Goal: Task Accomplishment & Management: Manage account settings

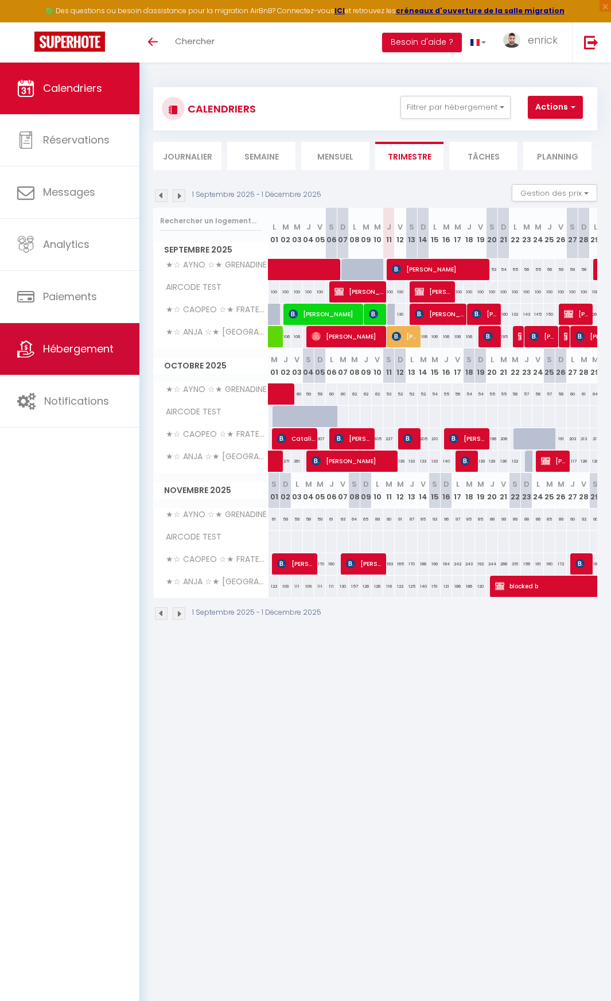
click at [57, 358] on link "Hébergement" at bounding box center [69, 349] width 139 height 52
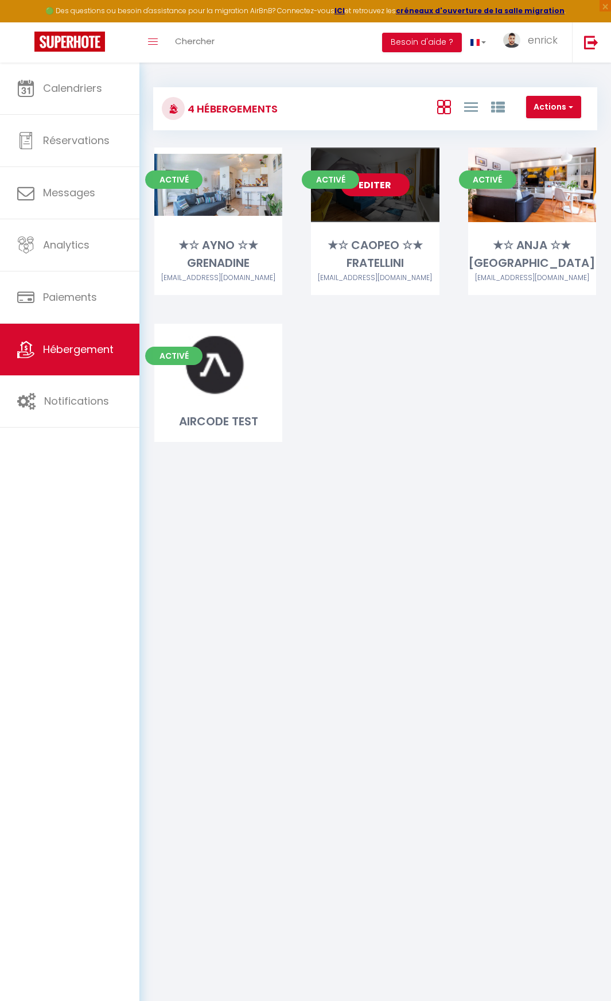
click at [376, 192] on link "Editer" at bounding box center [375, 184] width 69 height 23
select select "3"
select select "2"
select select "1"
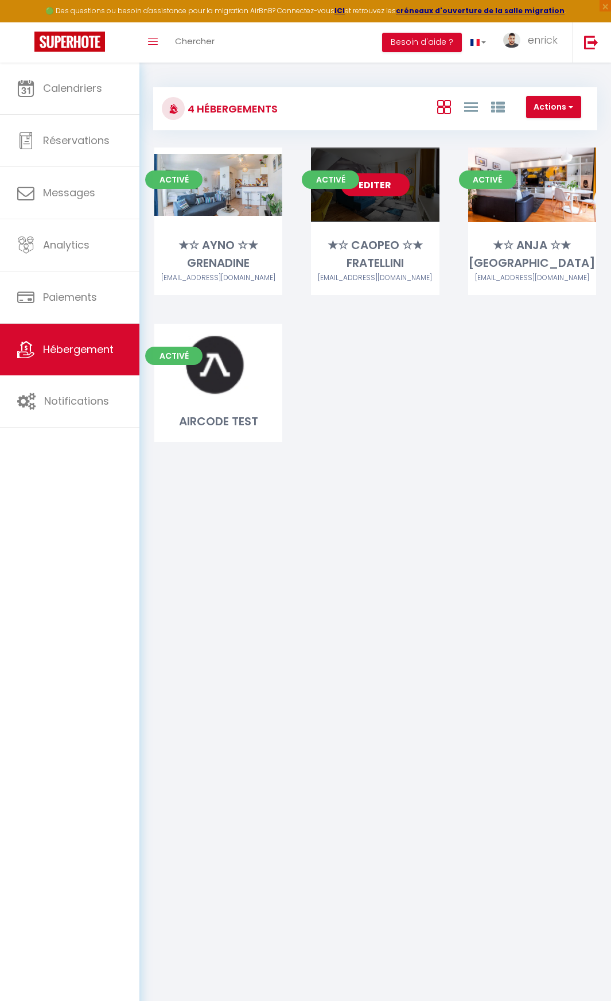
select select
select select "28"
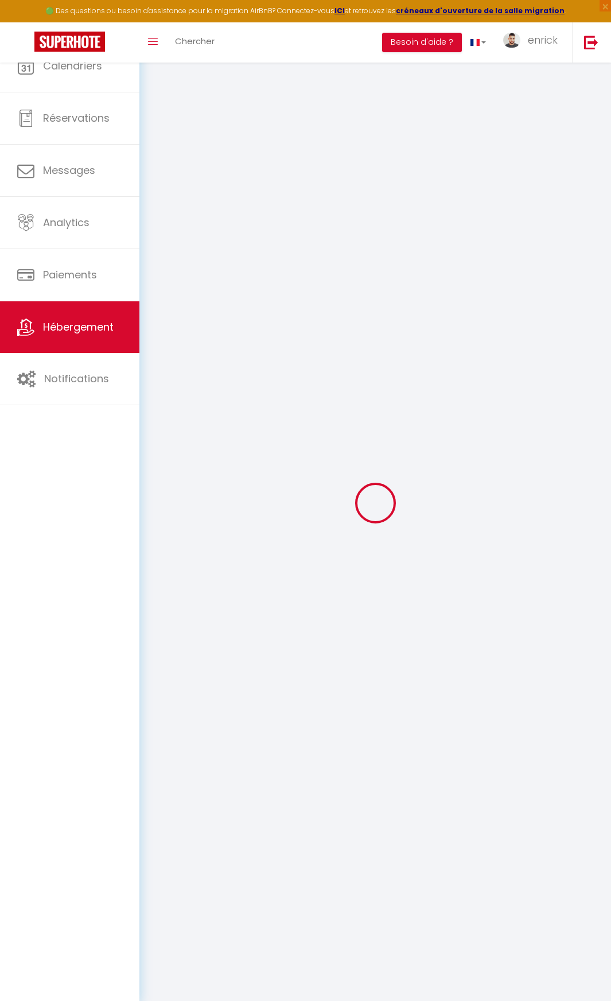
select select
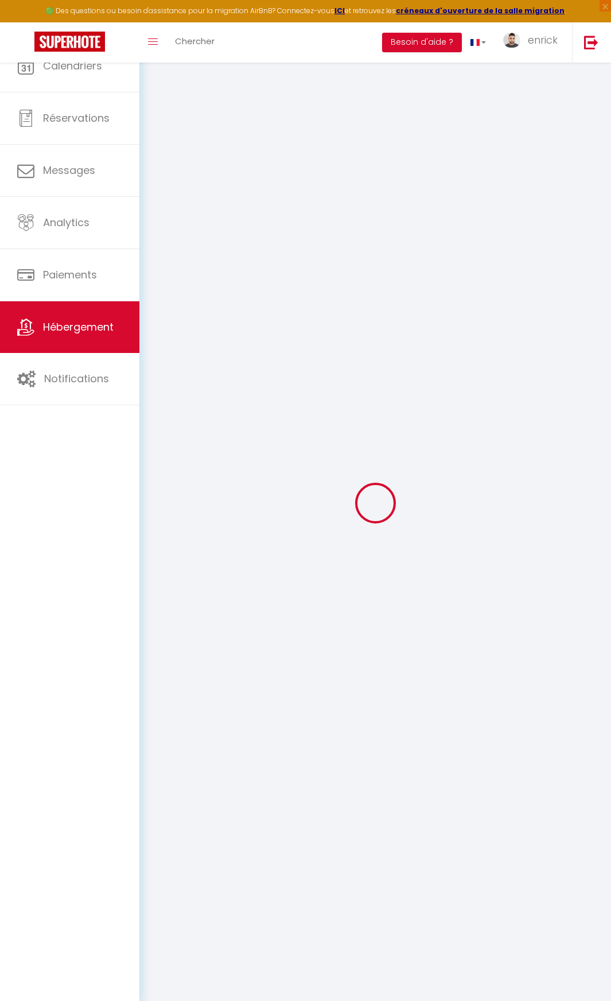
select select
checkbox input "false"
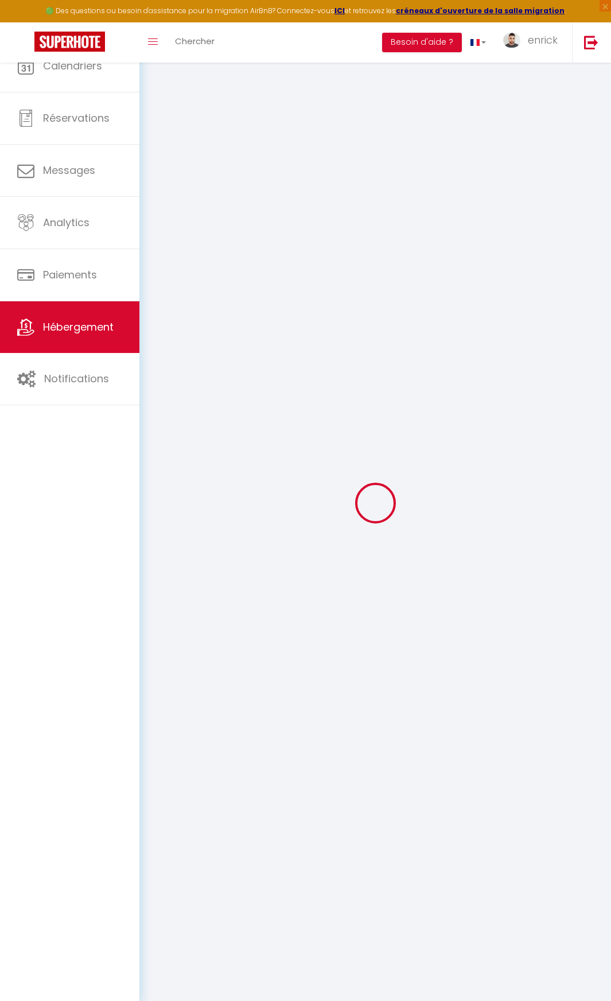
select select
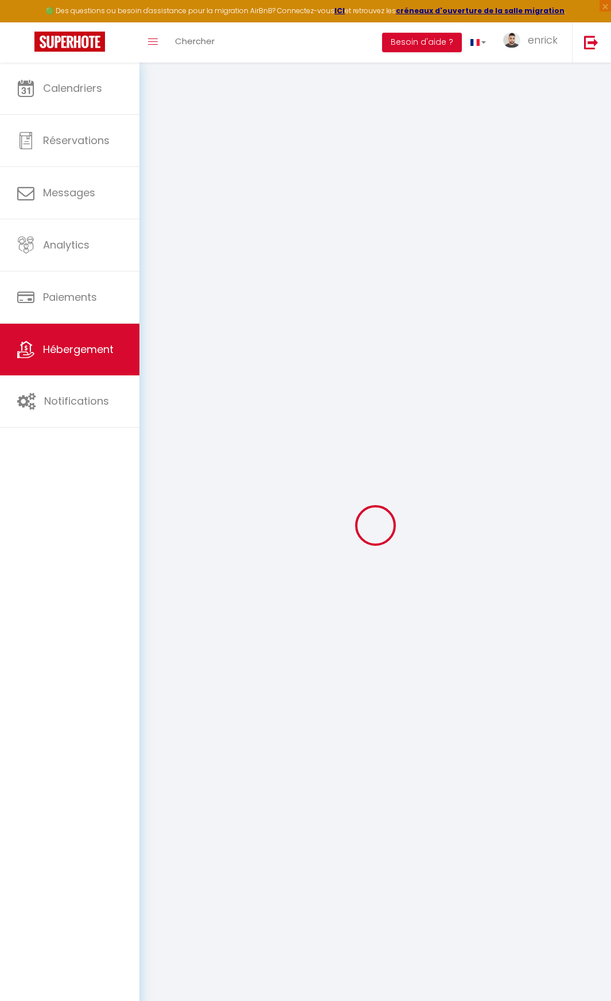
select select
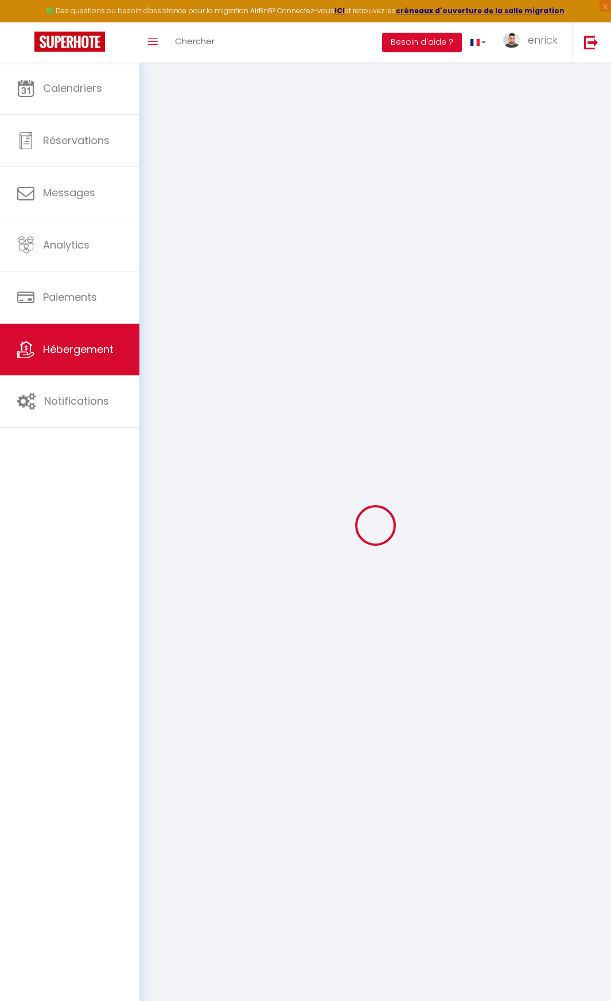
select select
checkbox input "false"
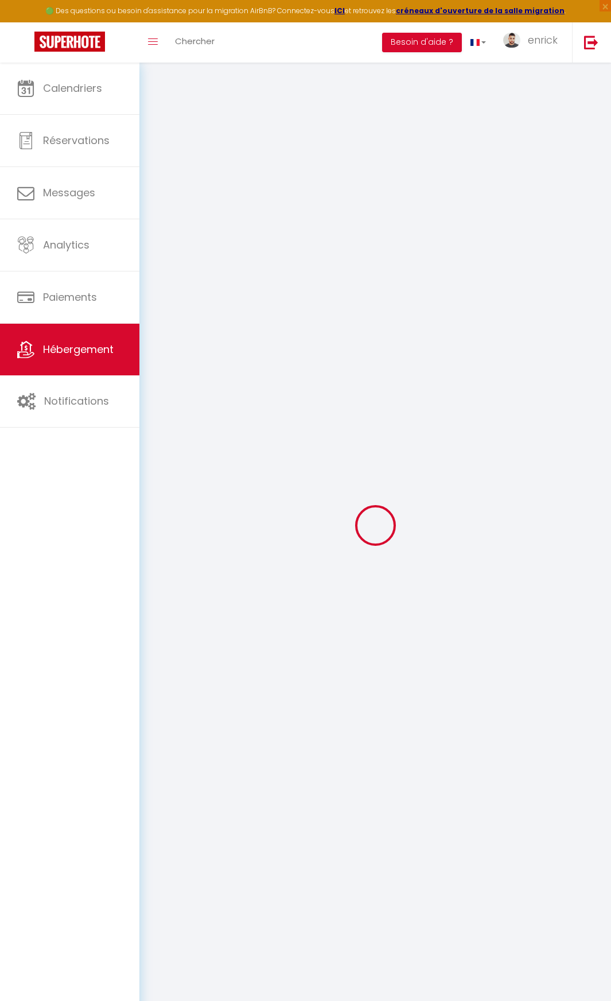
select select
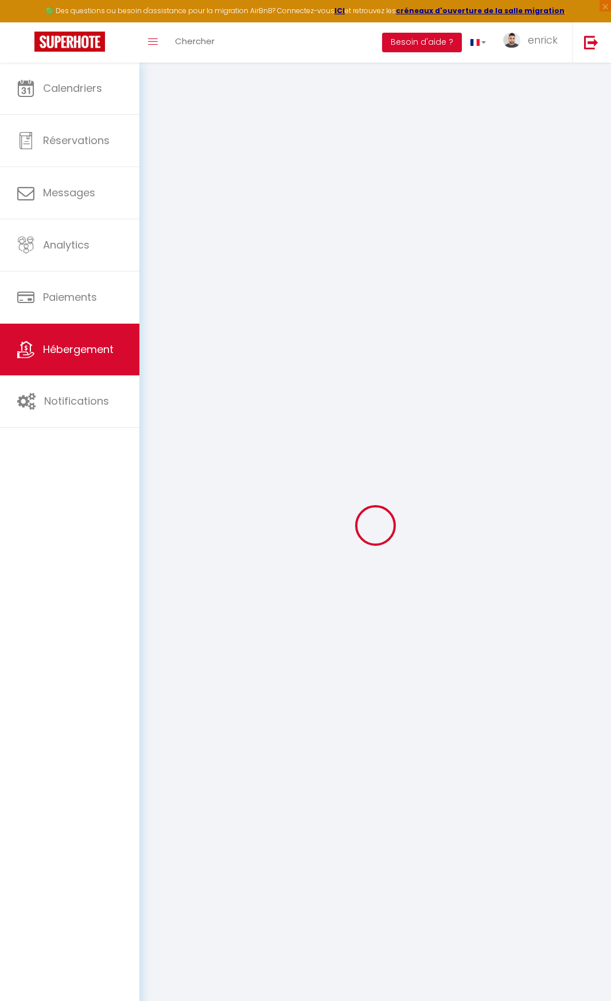
select select
checkbox input "false"
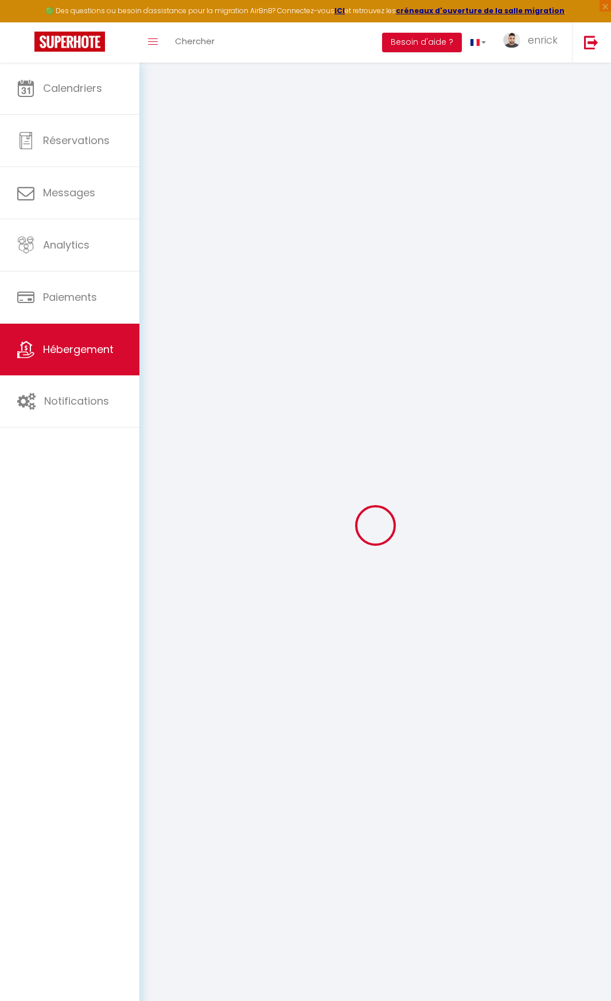
checkbox input "false"
select select
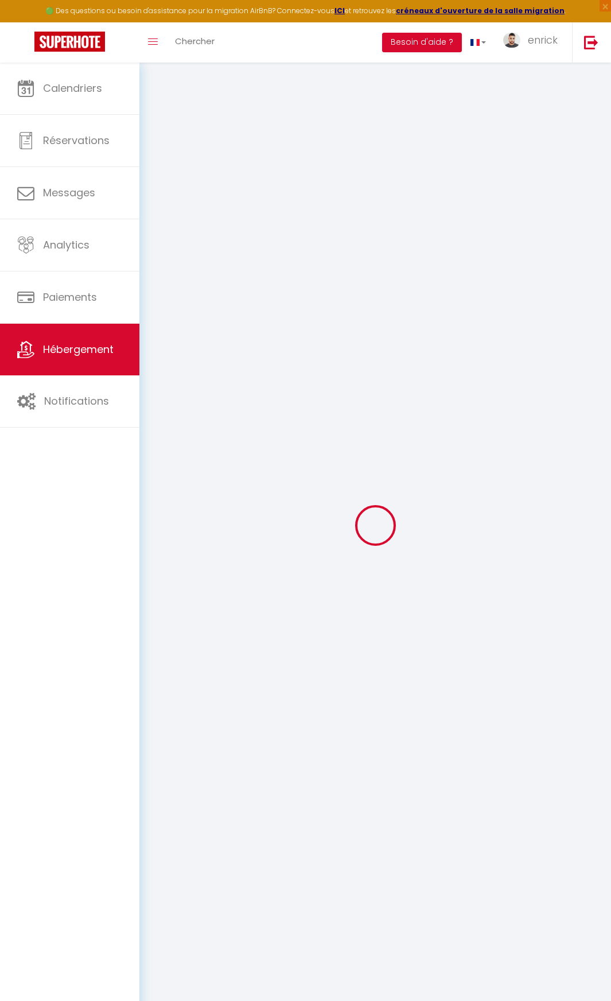
select select
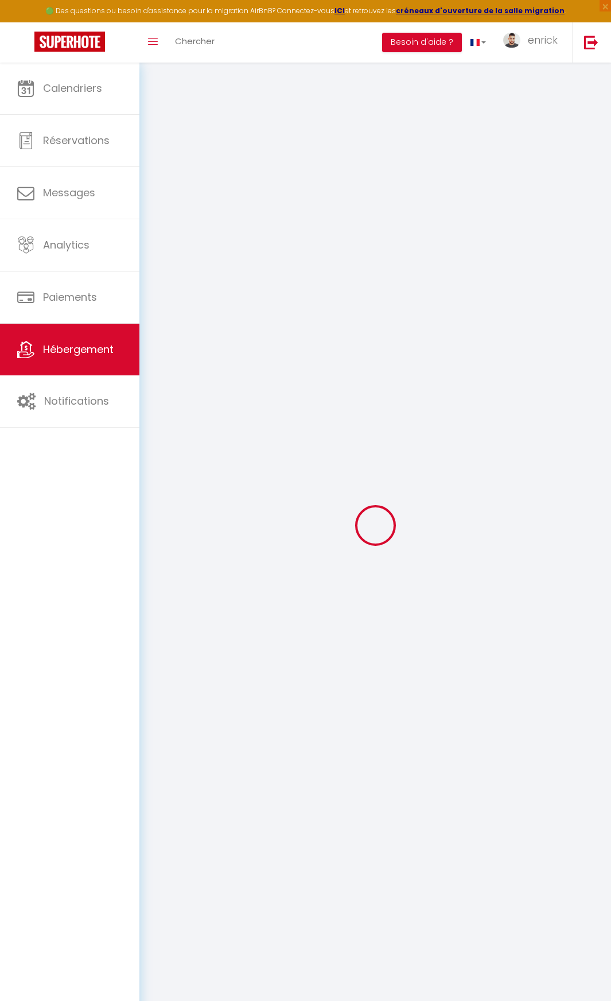
checkbox input "false"
select select
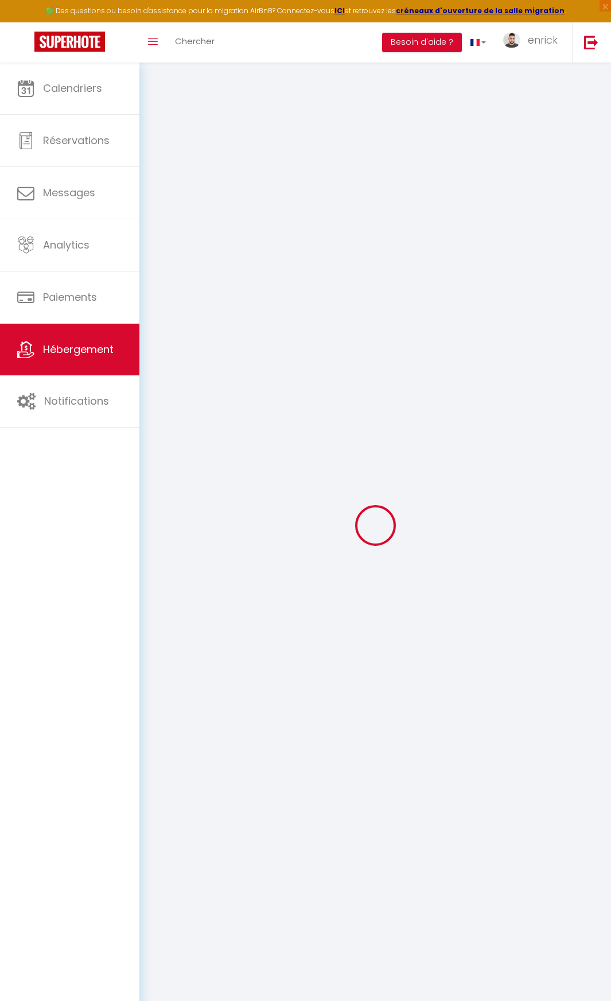
select select
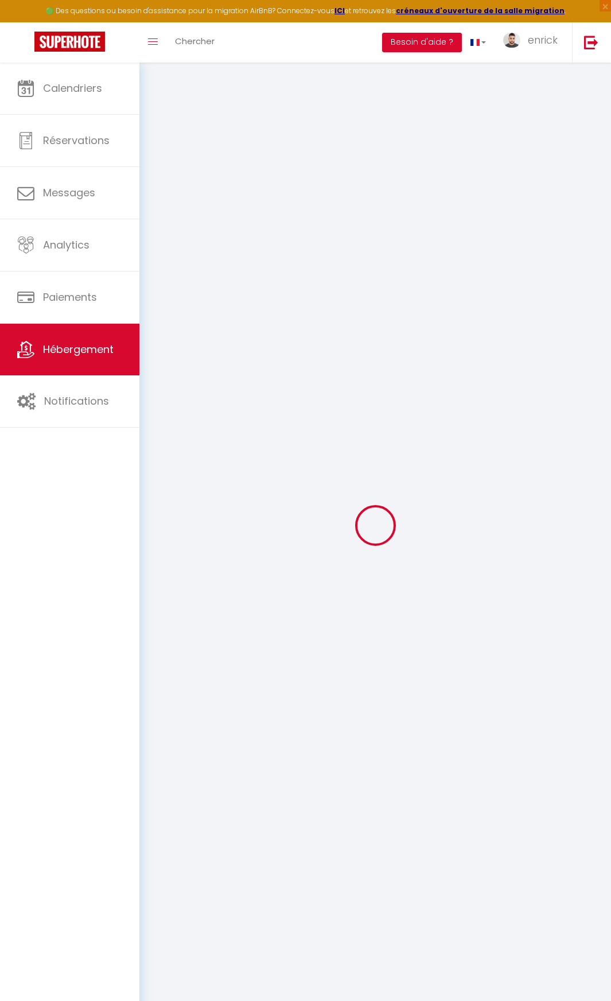
select select
checkbox input "false"
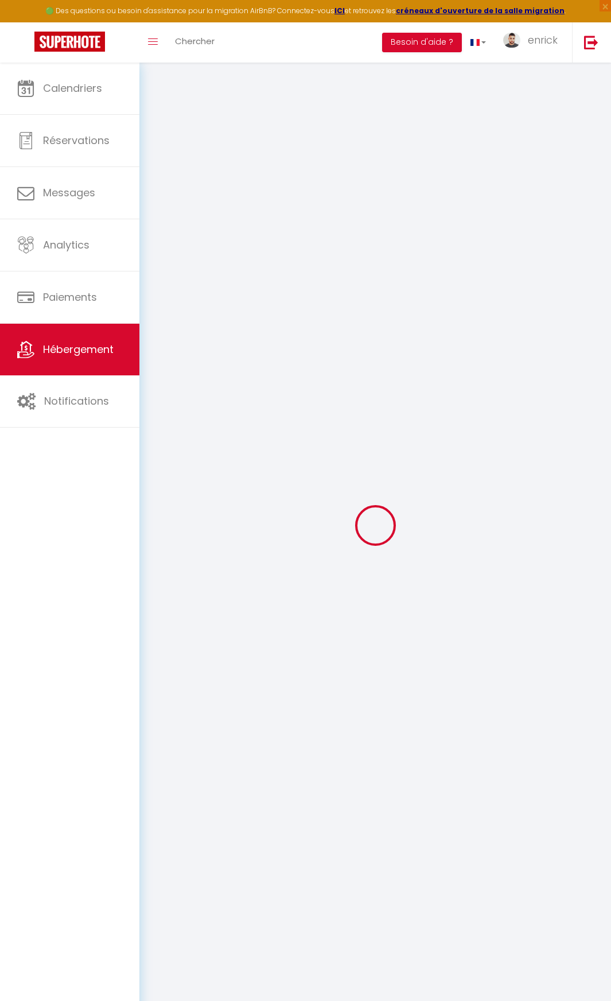
checkbox input "false"
select select
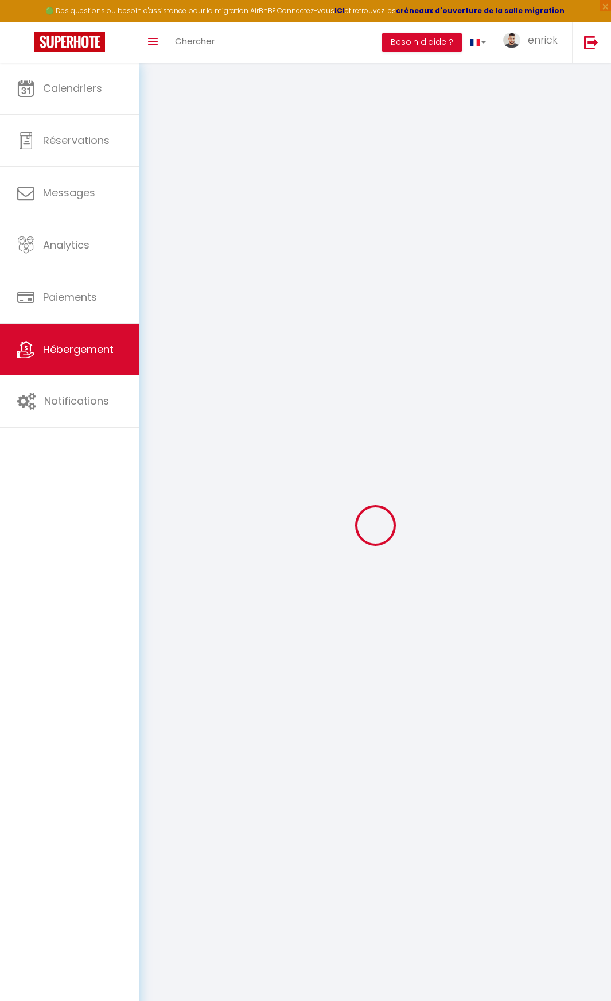
select select
checkbox input "false"
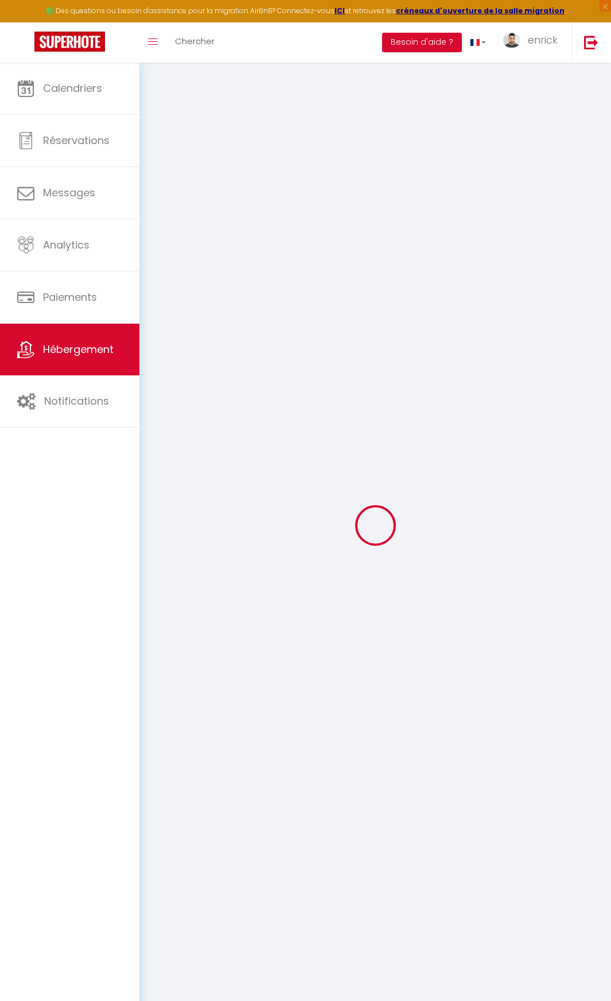
checkbox input "false"
select select
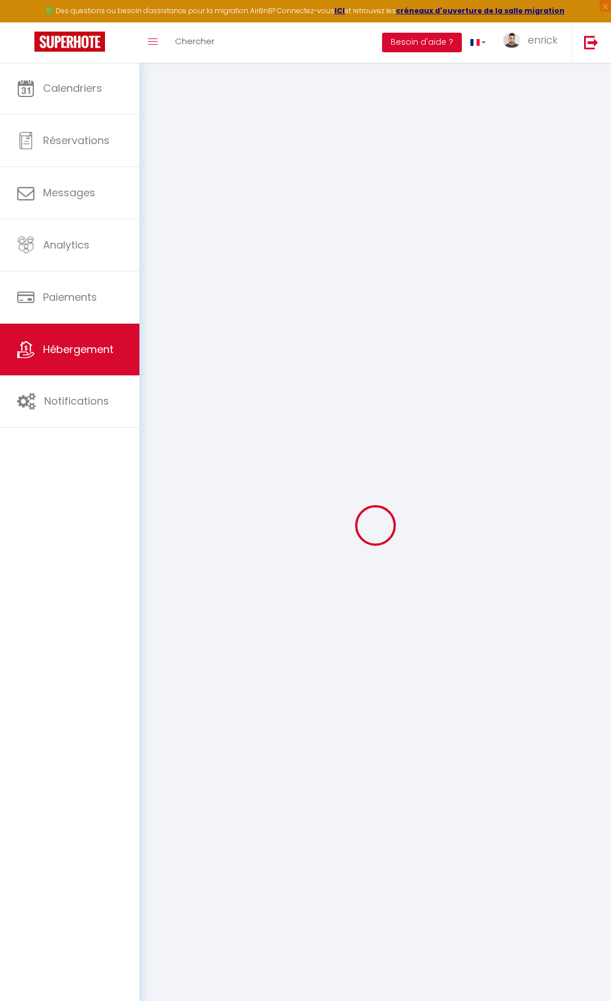
type input "★☆ CAOPEO ☆★ FRATELLINI"
type input "Enrick"
select select "8"
select select "6"
select select "3"
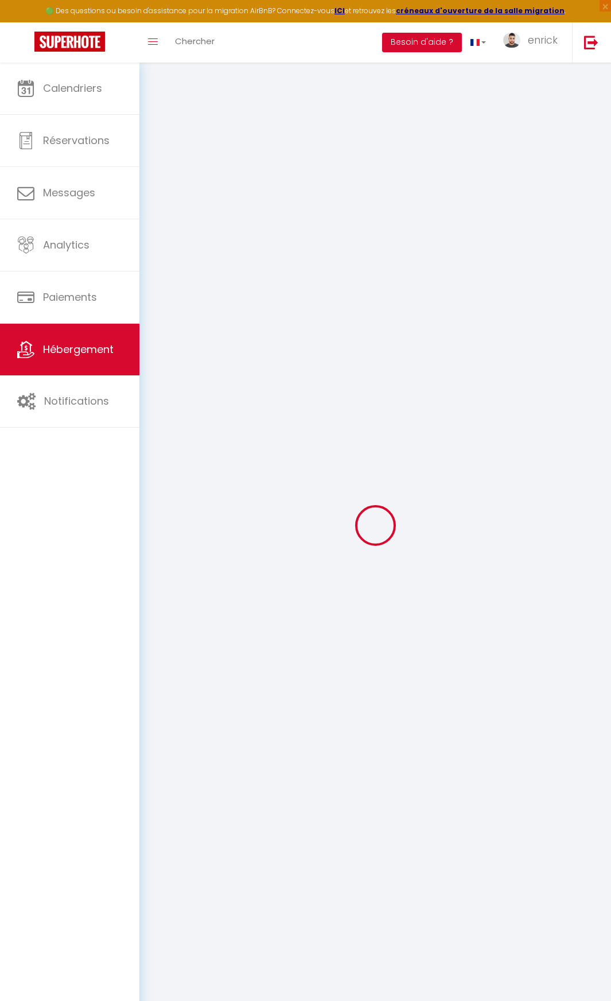
type input "150"
type input "12"
type input "130"
type input "17"
type input "100"
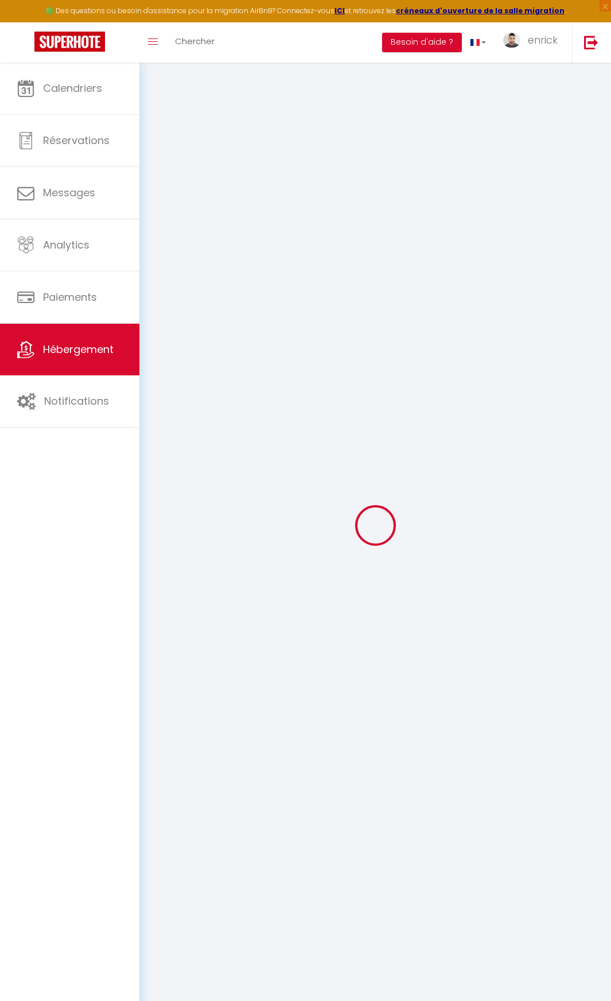
type input "500"
select select
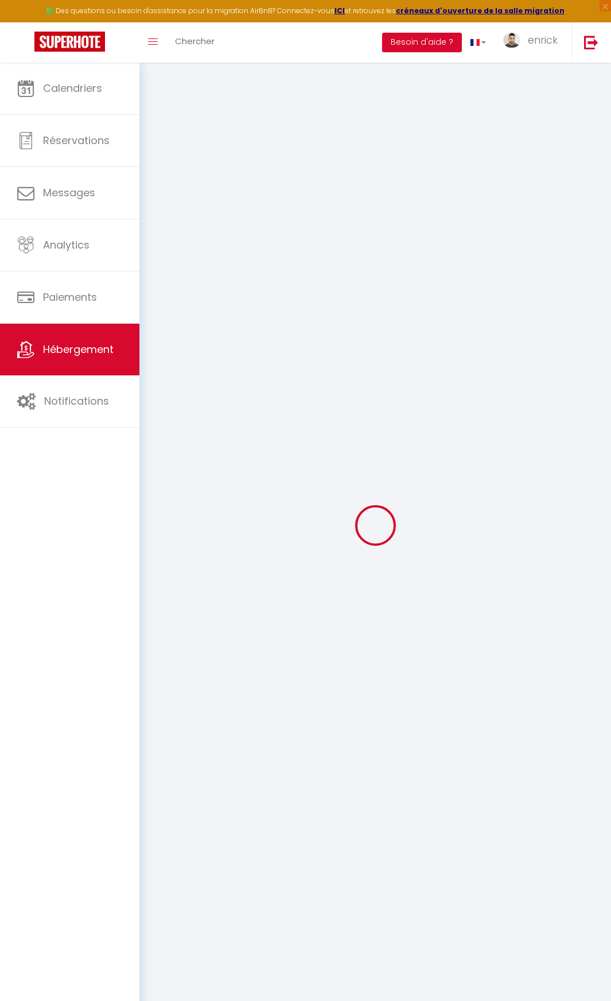
select select
type input "[STREET_ADDRESS][PERSON_NAME]"
type input "93110"
type input "[GEOGRAPHIC_DATA]"
select select "75"
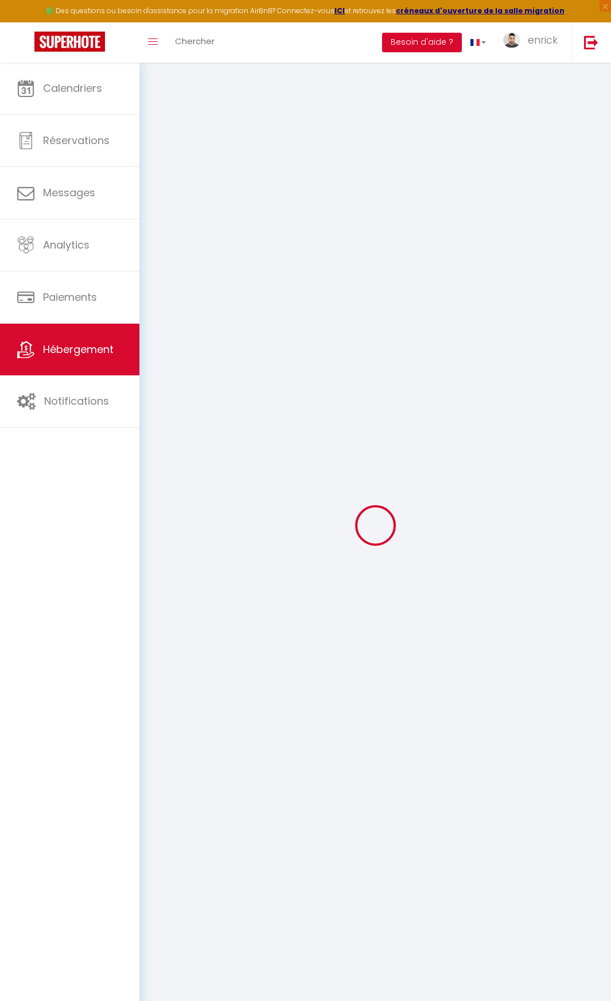
type input "[EMAIL_ADDRESS][DOMAIN_NAME]"
select select "1263"
checkbox input "false"
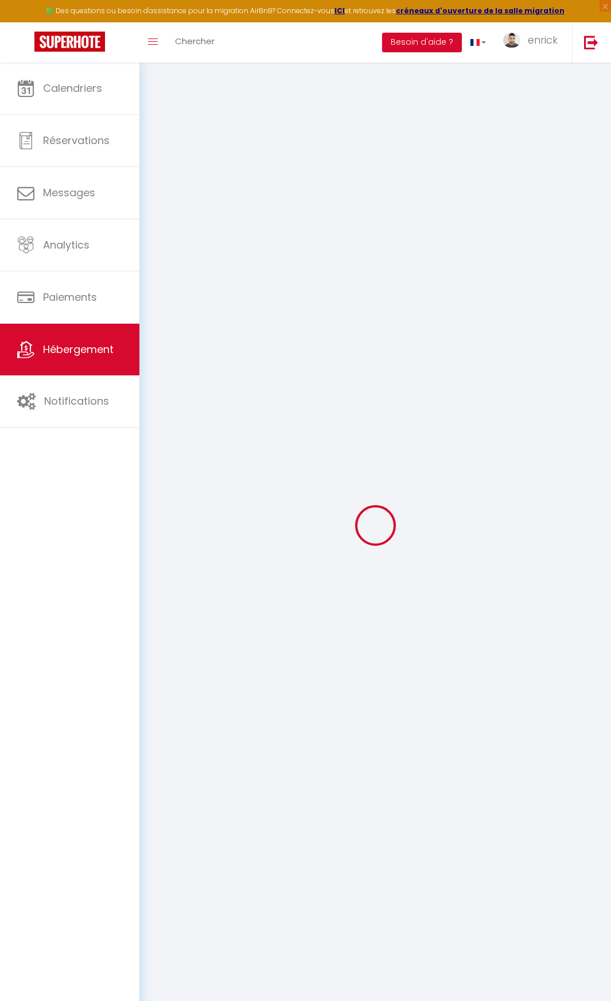
checkbox input "false"
radio input "true"
type input "0"
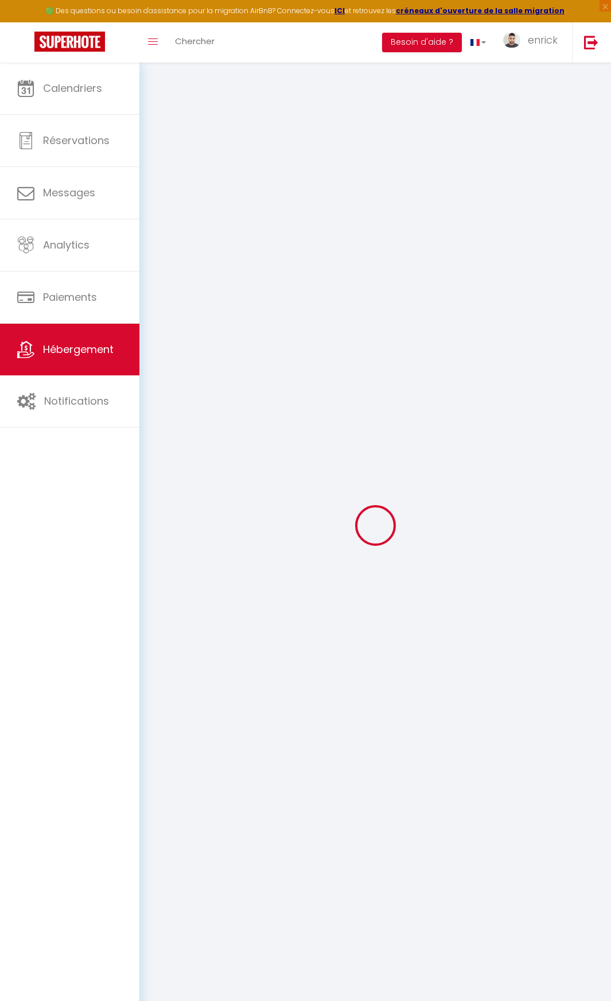
type input "0"
select select
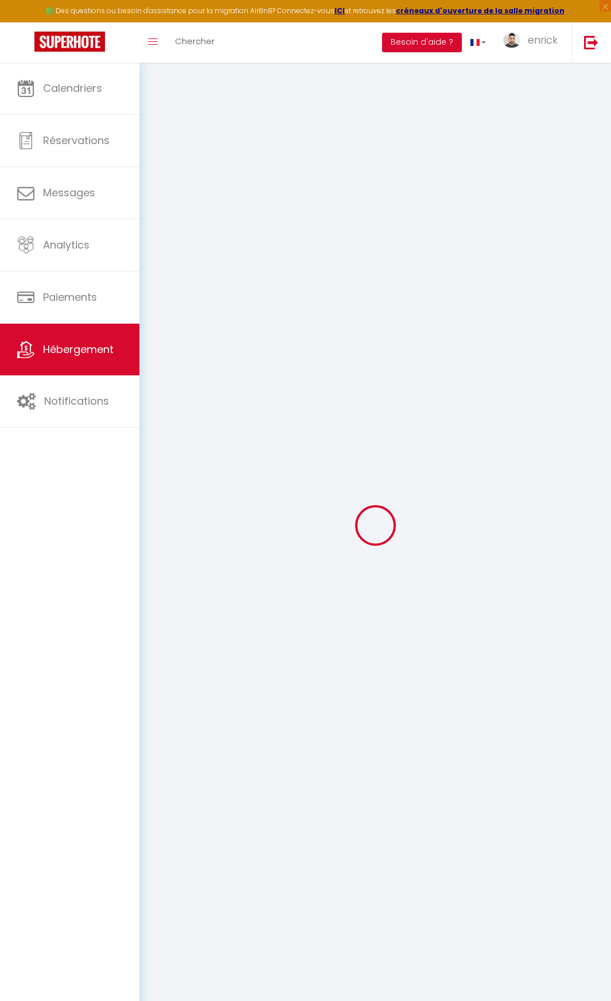
select select
checkbox input "false"
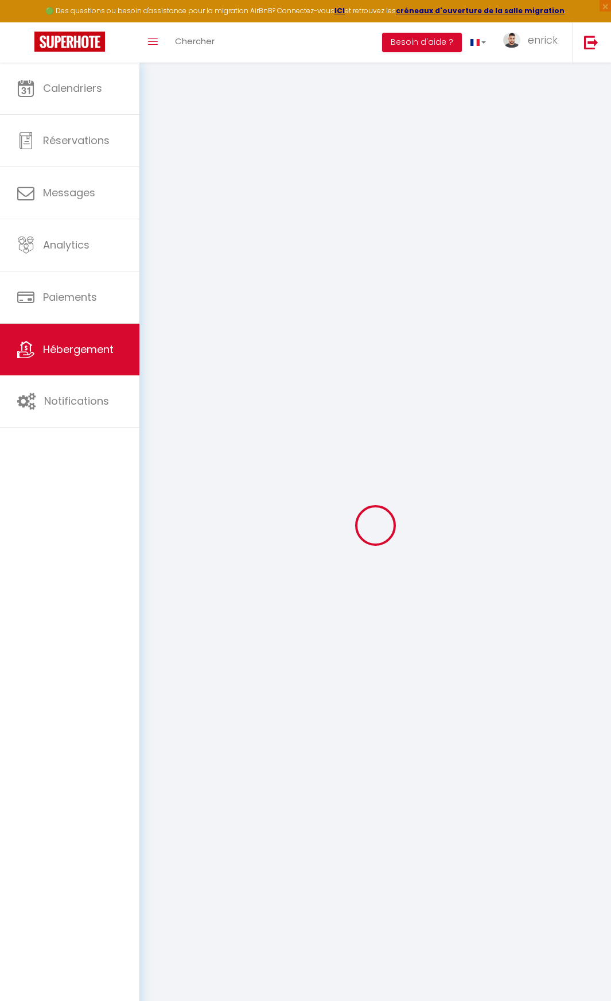
select select "26039"
select select
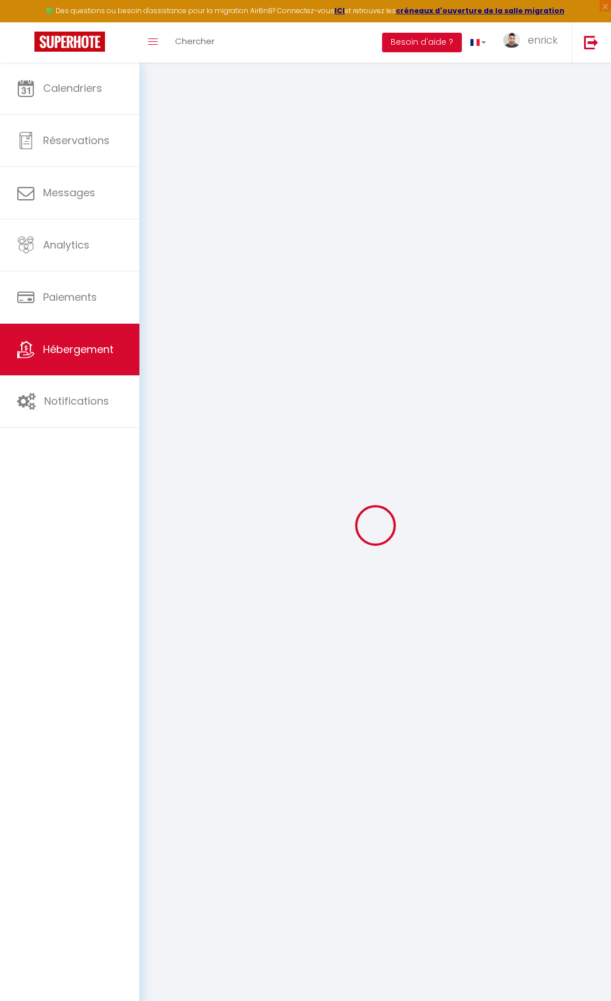
select select
checkbox input "false"
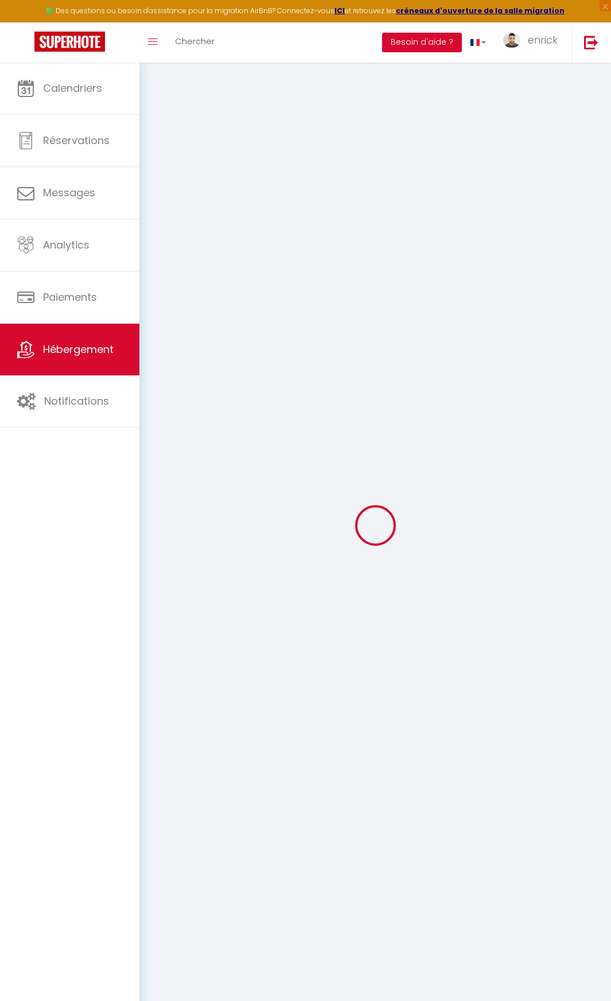
checkbox input "false"
select select "16:00"
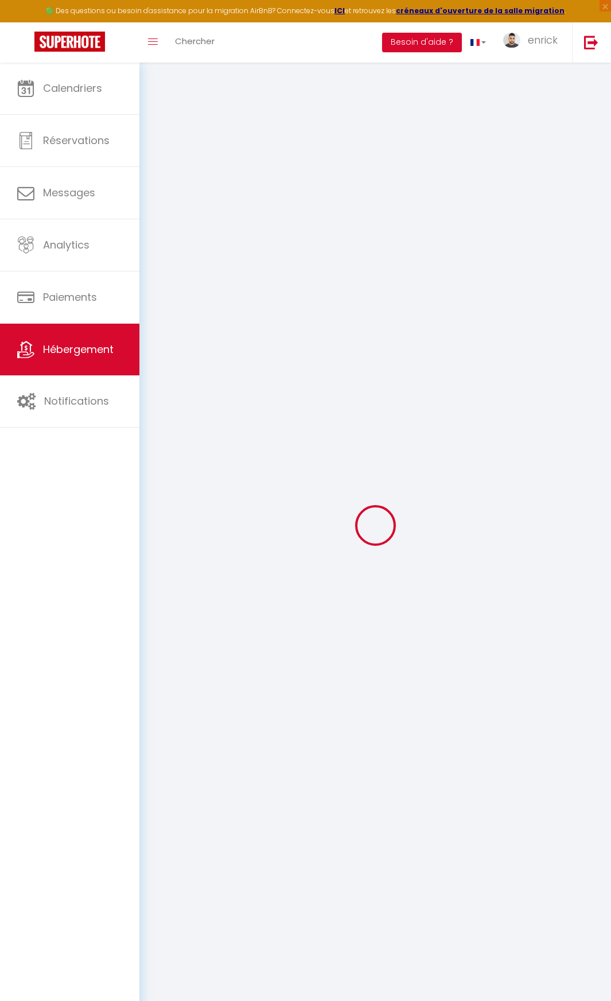
select select "21:00"
select select "10:00"
select select "30"
checkbox input "false"
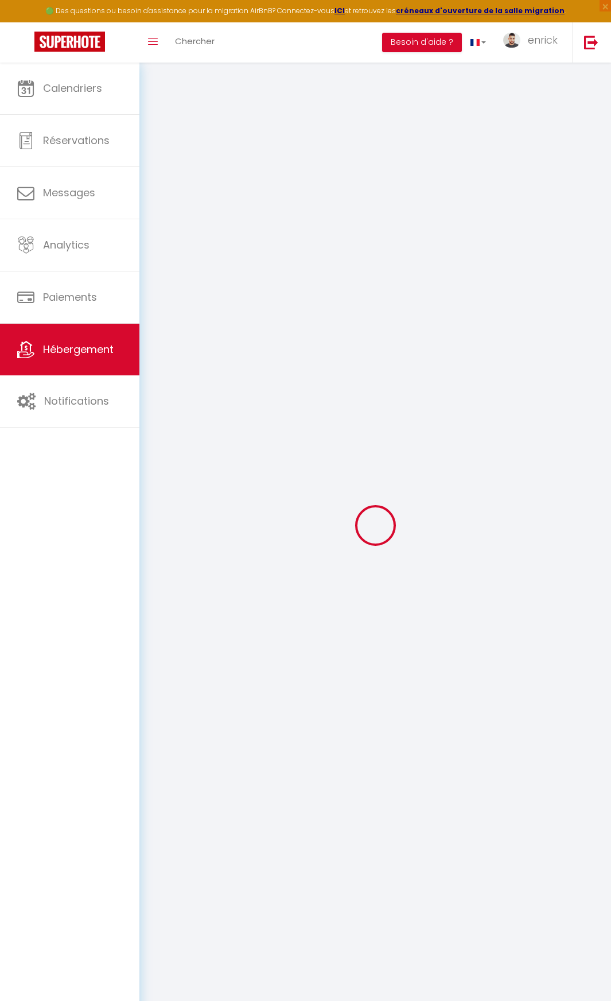
checkbox input "false"
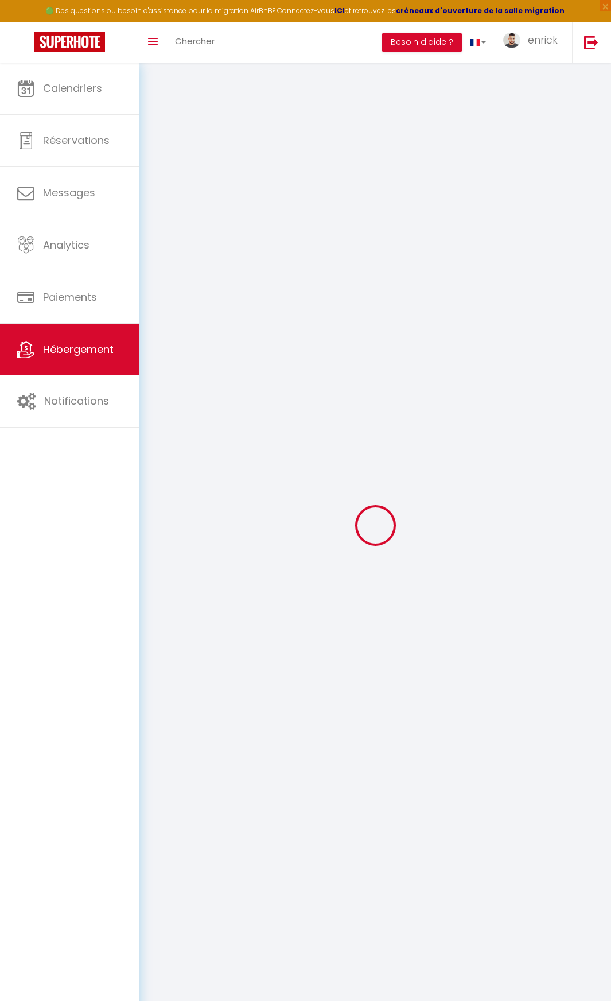
checkbox input "false"
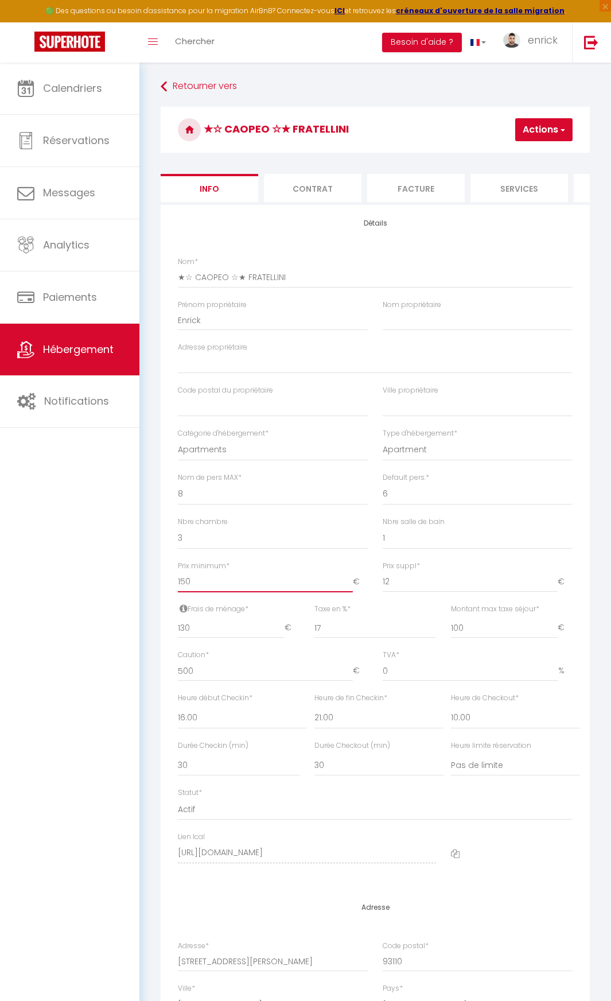
drag, startPoint x: 195, startPoint y: 594, endPoint x: 157, endPoint y: 587, distance: 39.0
drag, startPoint x: 355, startPoint y: 640, endPoint x: 301, endPoint y: 640, distance: 53.4
click at [301, 640] on div "Frais de ménage * 130 € Taxe de séjour * 5.97 € Taxe en % * 17 Montant max taxe…" at bounding box center [375, 627] width 410 height 46
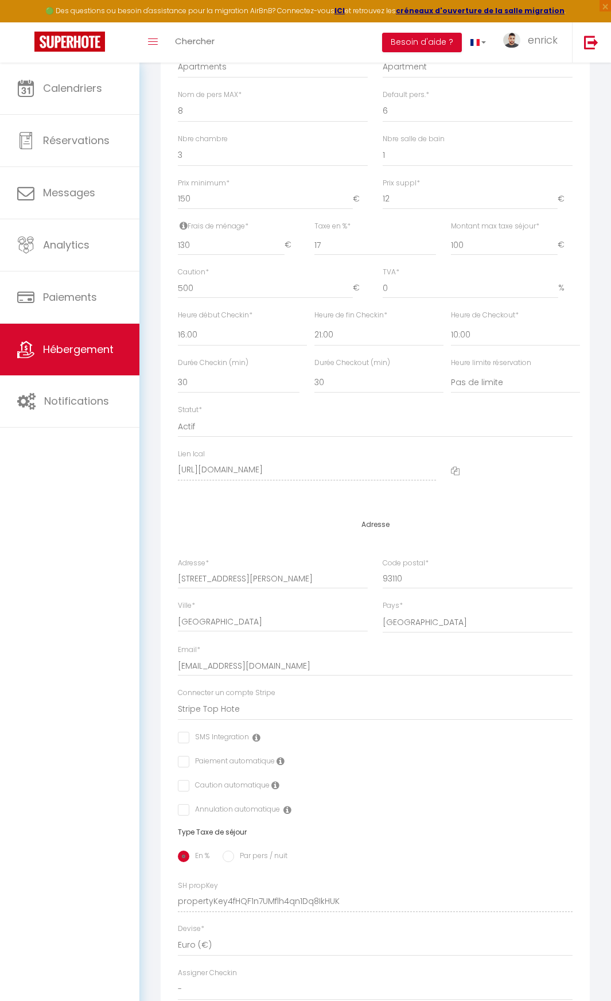
scroll to position [245, 0]
